Goal: Information Seeking & Learning: Learn about a topic

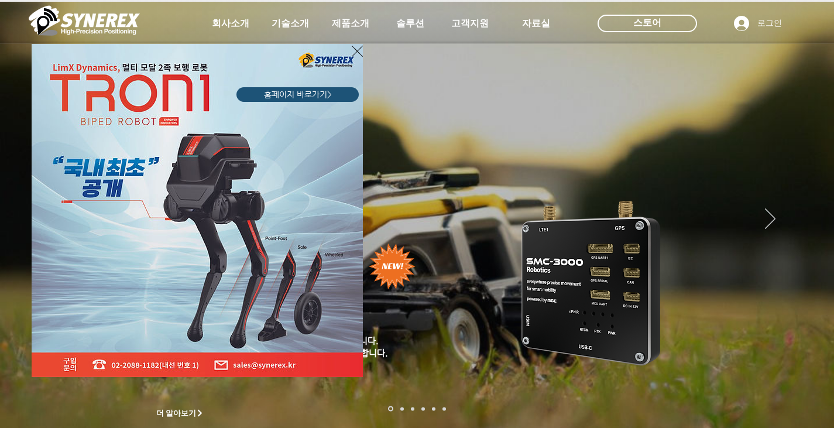
click at [355, 52] on icon "사이트로 돌아가기" at bounding box center [357, 51] width 11 height 15
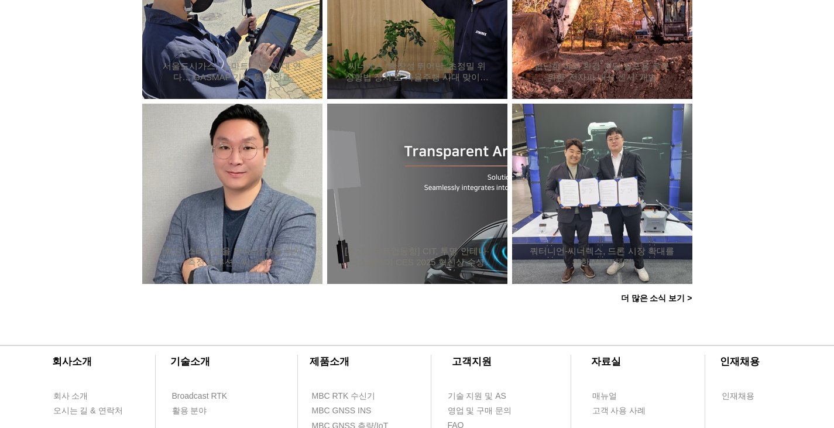
scroll to position [998, 0]
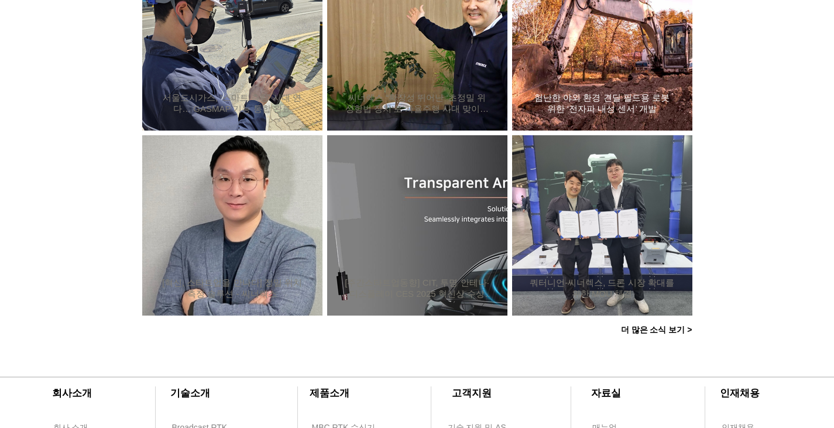
click at [635, 101] on h2 "험난한 야외 환경 견딜 필드용 로봇 위한 ‘전자파 내성 센서’ 개발" at bounding box center [602, 104] width 145 height 22
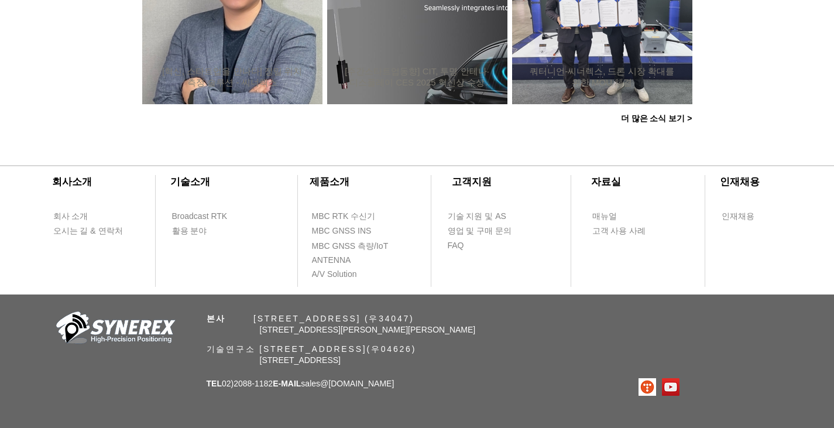
scroll to position [1234, 0]
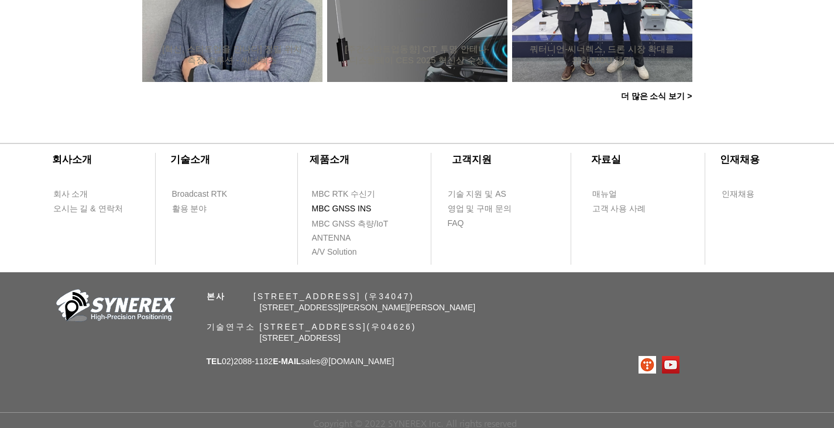
click at [354, 207] on span "MBC GNSS INS" at bounding box center [342, 209] width 60 height 12
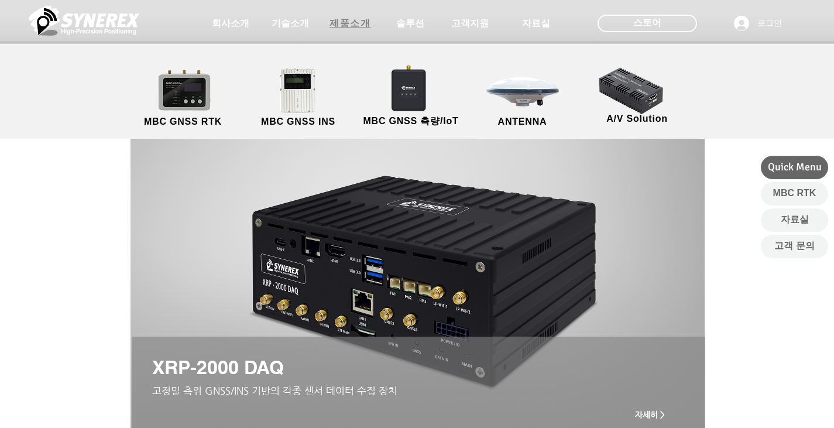
click at [351, 26] on span "제품소개" at bounding box center [350, 24] width 41 height 12
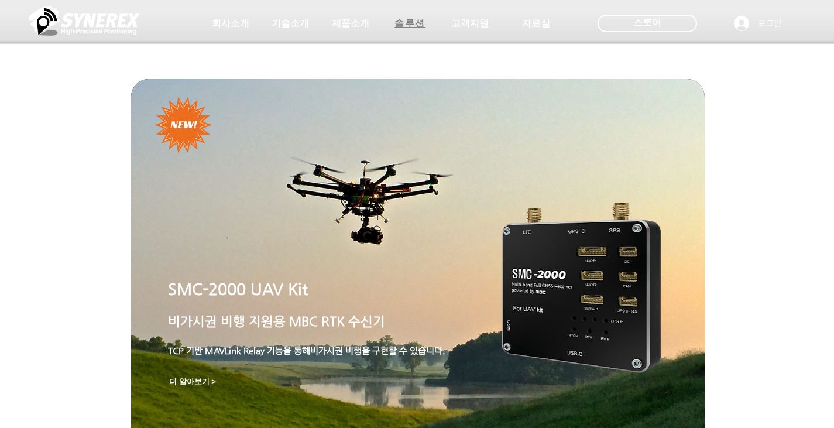
click at [408, 19] on span "솔루션" at bounding box center [410, 24] width 31 height 12
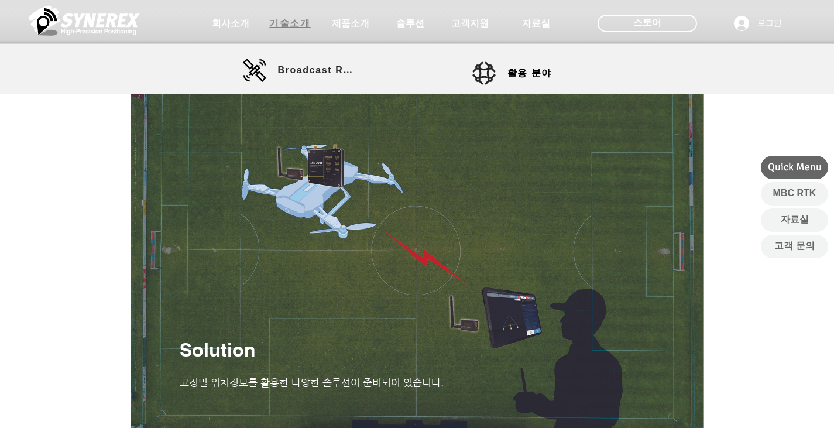
click at [292, 33] on span "기술소개" at bounding box center [290, 23] width 59 height 23
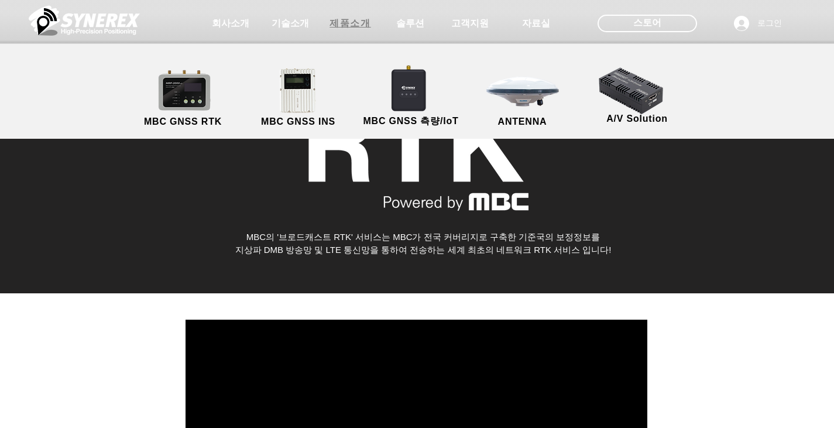
click at [356, 20] on span "제품소개" at bounding box center [350, 24] width 41 height 12
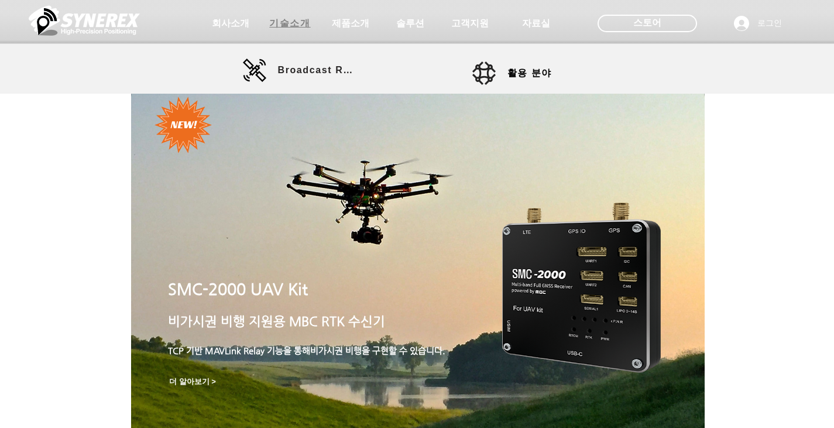
click at [304, 27] on span "기술소개" at bounding box center [289, 24] width 41 height 12
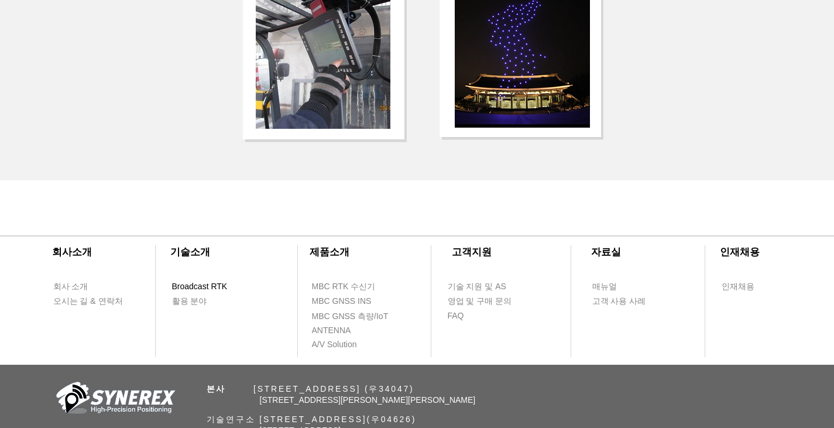
click at [217, 293] on span "Broadcast RTK" at bounding box center [200, 287] width 56 height 12
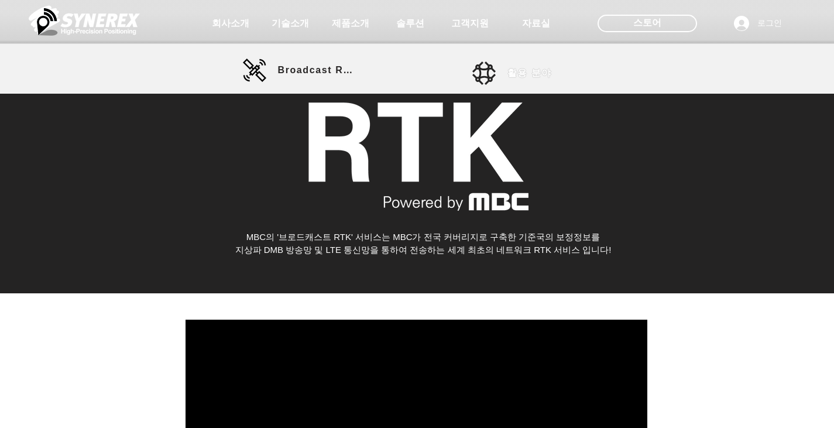
click at [502, 80] on link "활용 분야" at bounding box center [524, 72] width 105 height 23
